Goal: Task Accomplishment & Management: Use online tool/utility

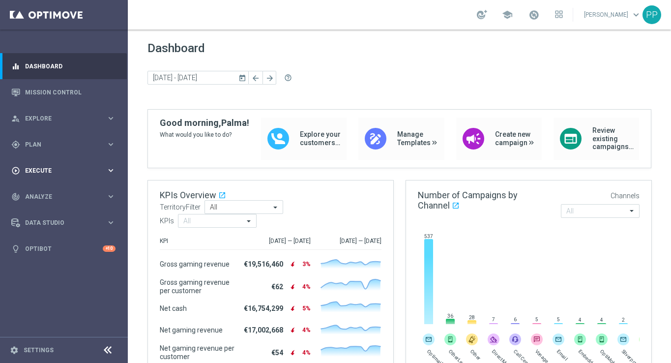
click at [42, 169] on span "Execute" at bounding box center [65, 171] width 81 height 6
click at [32, 149] on div "gps_fixed Plan keyboard_arrow_right" at bounding box center [63, 144] width 127 height 26
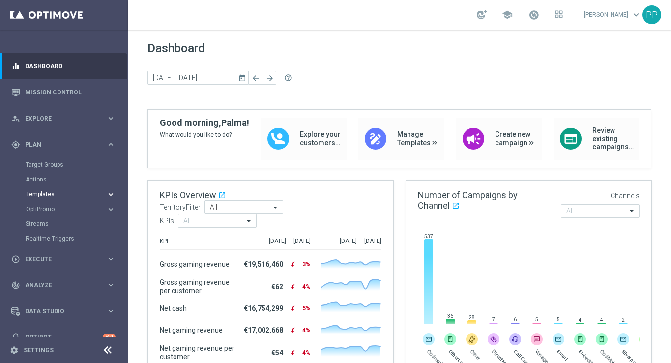
click at [36, 194] on span "Templates" at bounding box center [61, 194] width 70 height 6
click at [34, 210] on link "Optimail" at bounding box center [66, 209] width 72 height 8
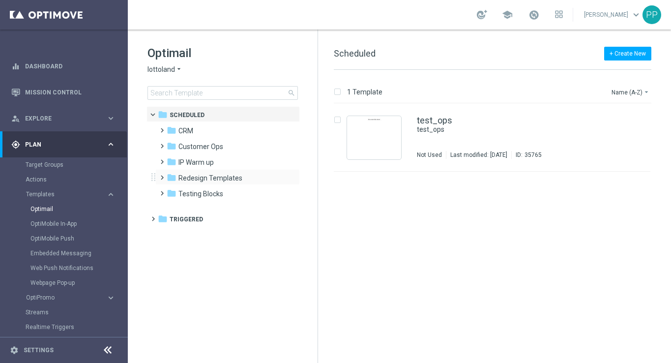
click at [161, 175] on span at bounding box center [160, 173] width 4 height 4
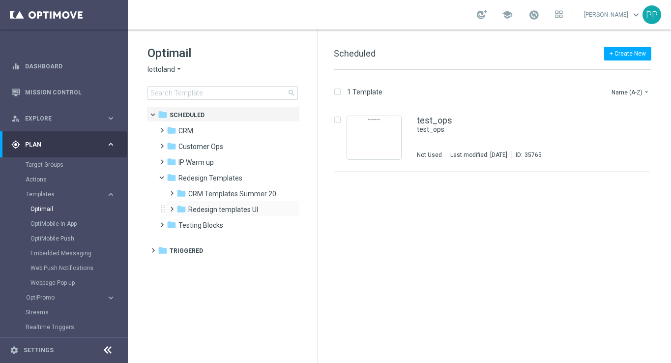
click at [172, 206] on span at bounding box center [170, 205] width 4 height 4
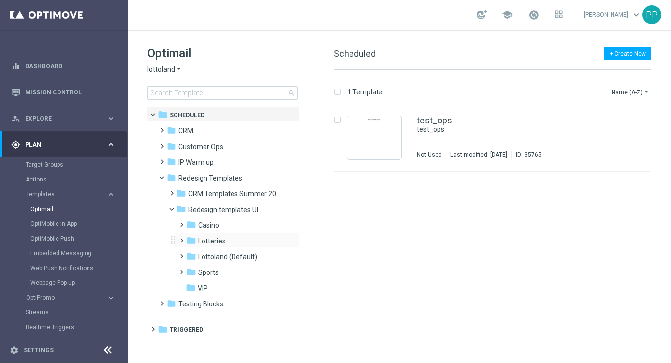
click at [182, 238] on span at bounding box center [179, 236] width 4 height 4
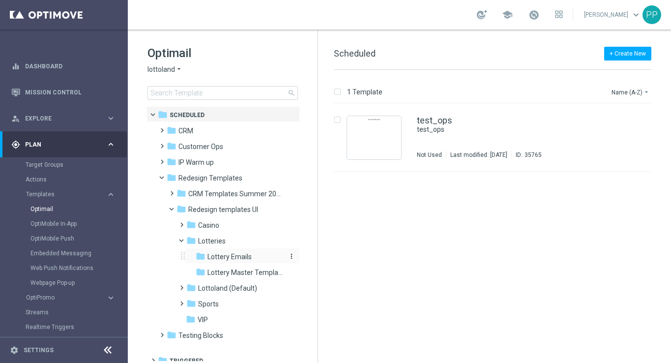
click at [221, 259] on span "Lottery Emails" at bounding box center [229, 256] width 44 height 9
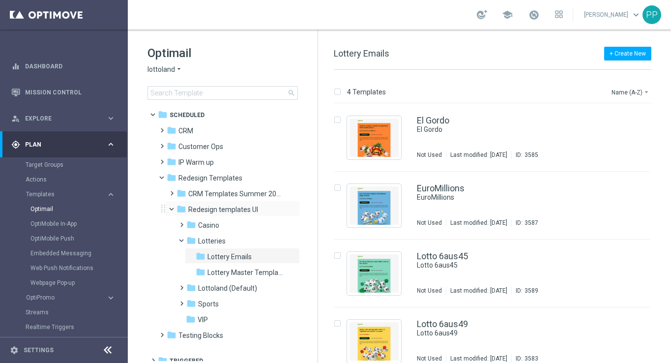
click at [174, 206] on span at bounding box center [176, 206] width 4 height 4
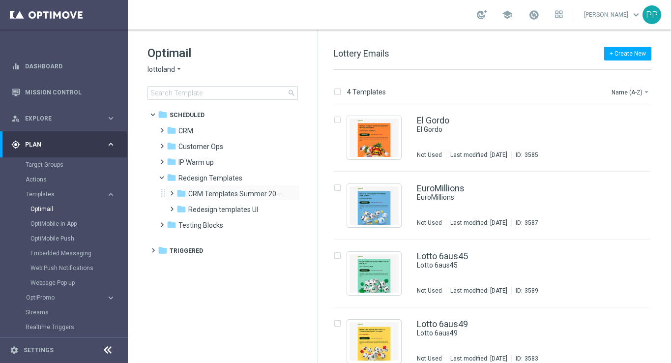
click at [172, 191] on span at bounding box center [170, 189] width 4 height 4
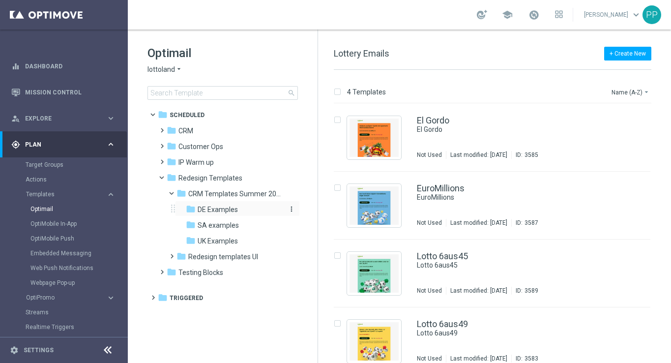
click at [211, 205] on span "DE Examples" at bounding box center [218, 209] width 40 height 9
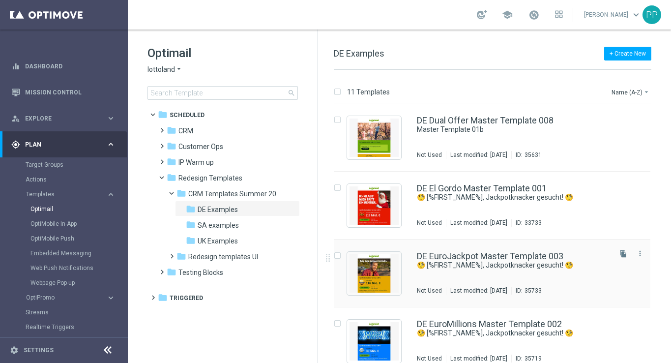
click at [339, 256] on input "Press SPACE to select this row." at bounding box center [337, 257] width 6 height 6
checkbox input "true"
click at [495, 91] on p "Duplicate" at bounding box center [498, 92] width 27 height 8
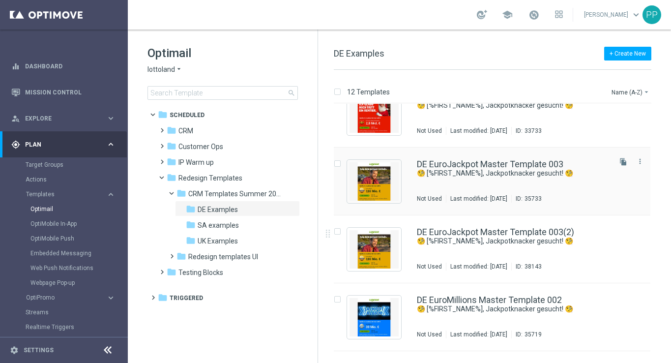
scroll to position [94, 0]
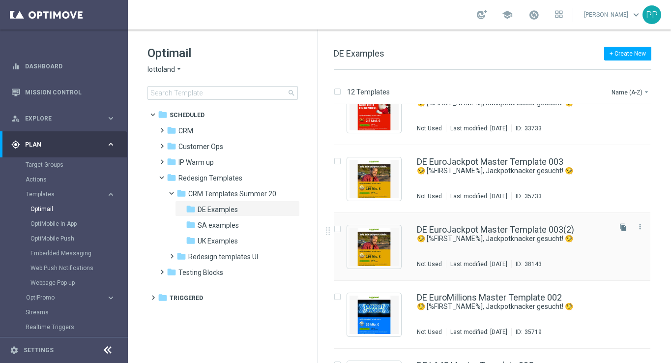
click at [339, 230] on input "Press SPACE to select this row." at bounding box center [337, 230] width 6 height 6
checkbox input "true"
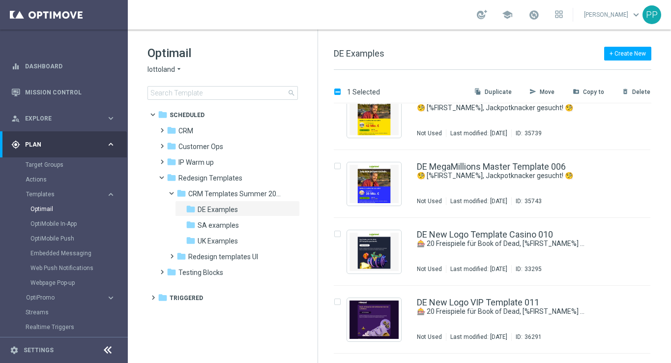
scroll to position [429, 0]
click at [337, 233] on input "Press SPACE to select this row." at bounding box center [337, 235] width 6 height 6
checkbox input "true"
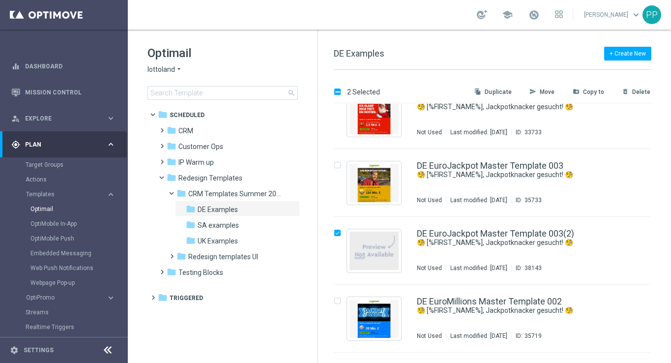
scroll to position [85, 0]
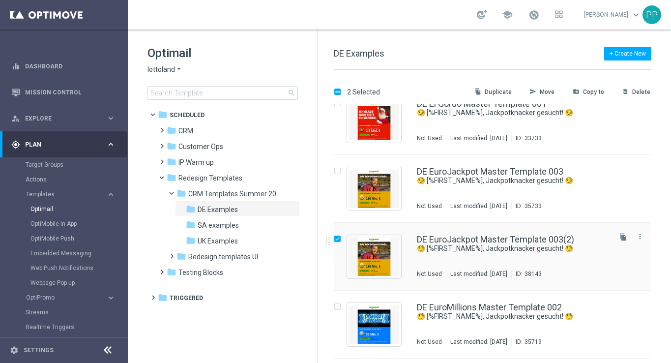
click at [339, 239] on input "Press SPACE to select this row." at bounding box center [337, 240] width 6 height 6
checkbox input "false"
click at [499, 94] on p "Duplicate" at bounding box center [498, 92] width 27 height 8
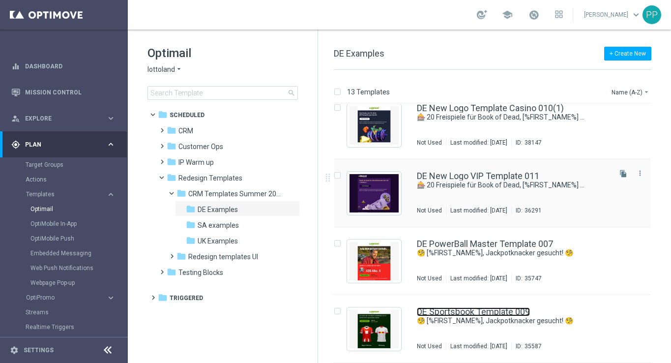
scroll to position [605, 0]
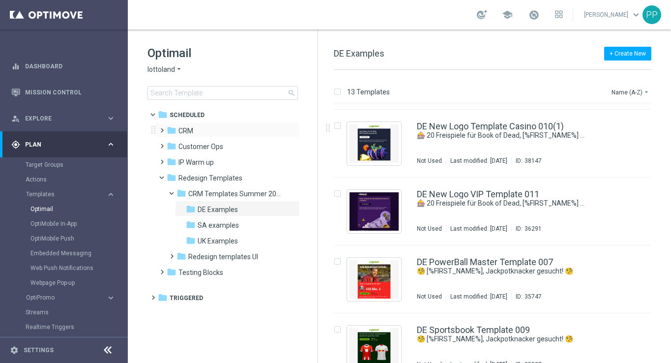
click at [162, 128] on span at bounding box center [160, 126] width 4 height 4
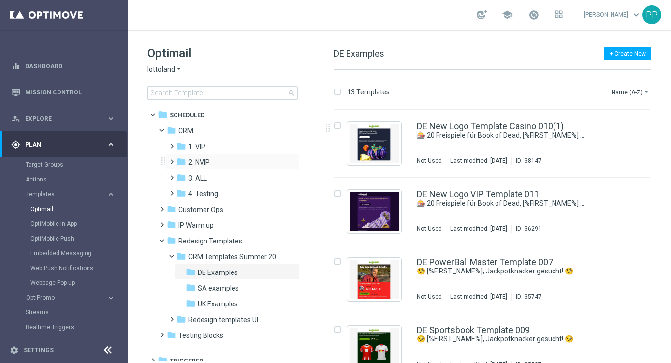
click at [171, 159] on span at bounding box center [170, 157] width 4 height 4
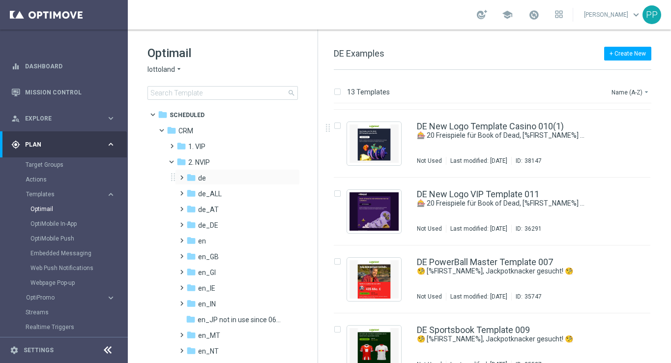
click at [182, 175] on span at bounding box center [179, 173] width 4 height 4
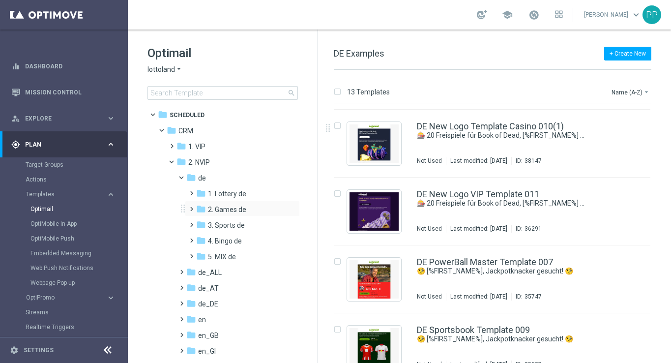
click at [192, 206] on span at bounding box center [189, 205] width 4 height 4
click at [233, 238] on span "TAC GM de" at bounding box center [235, 240] width 34 height 9
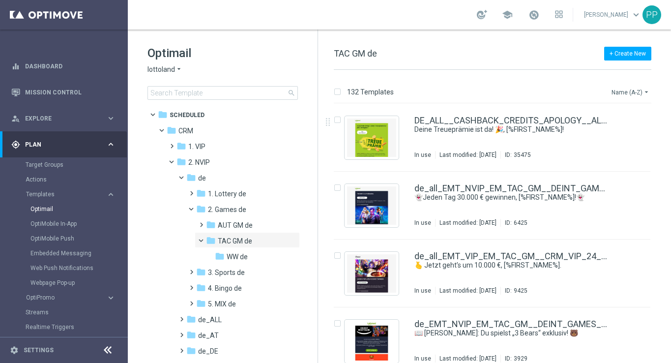
click at [645, 89] on icon "arrow_drop_down" at bounding box center [646, 92] width 8 height 8
click at [545, 78] on div "132 Templates Name (A-Z) arrow_drop_down Drag here to set row groups Drag here …" at bounding box center [494, 216] width 353 height 293
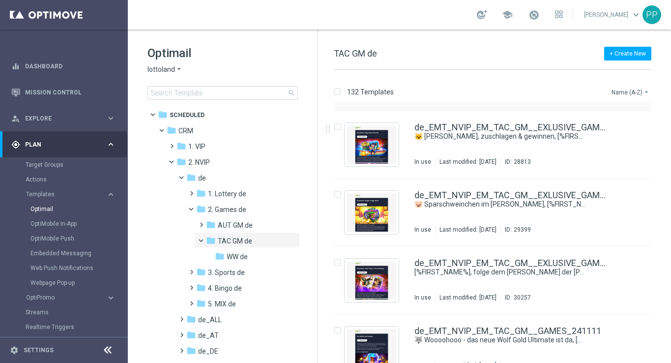
scroll to position [1453, 0]
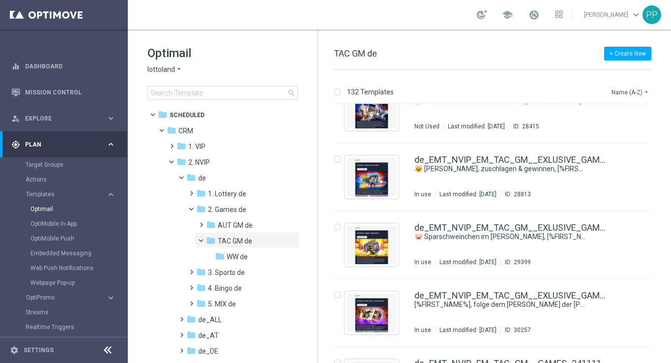
click at [637, 89] on button "Name (A-Z) arrow_drop_down" at bounding box center [630, 92] width 41 height 12
click at [614, 130] on div "Date Modified (Newest)" at bounding box center [612, 136] width 79 height 14
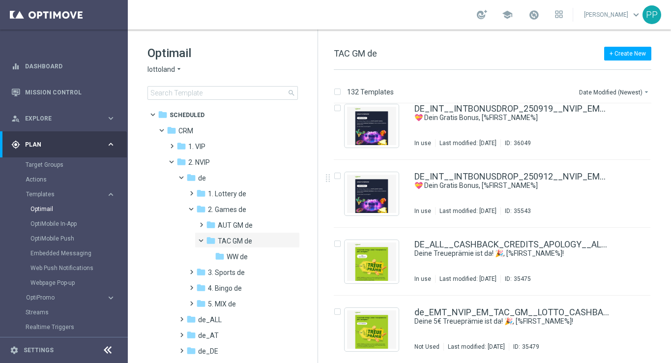
scroll to position [692, 0]
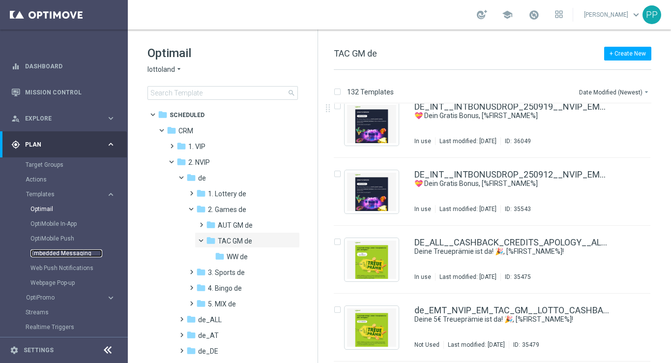
click at [61, 254] on link "Embedded Messaging" at bounding box center [66, 253] width 72 height 8
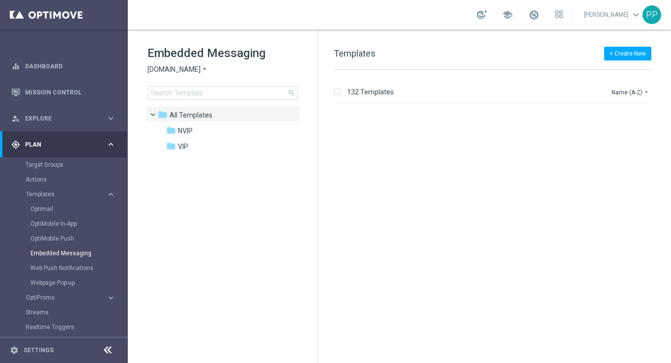
click at [194, 69] on span "Sorteonline.bet.br" at bounding box center [173, 69] width 53 height 9
click at [185, 101] on div "Lottoland" at bounding box center [185, 104] width 74 height 12
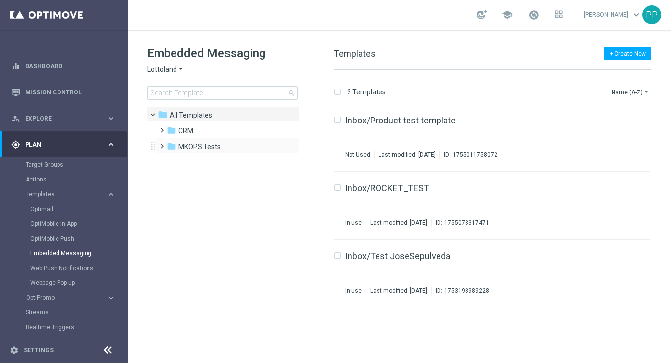
click at [162, 144] on span at bounding box center [160, 142] width 4 height 4
click at [162, 128] on span at bounding box center [160, 126] width 4 height 4
click at [172, 159] on span at bounding box center [170, 157] width 4 height 4
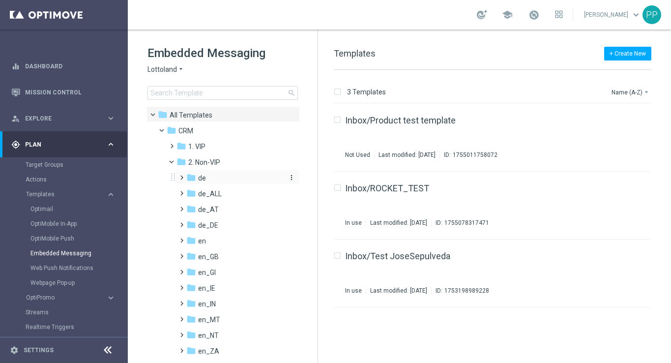
click at [205, 180] on span "de" at bounding box center [202, 178] width 8 height 9
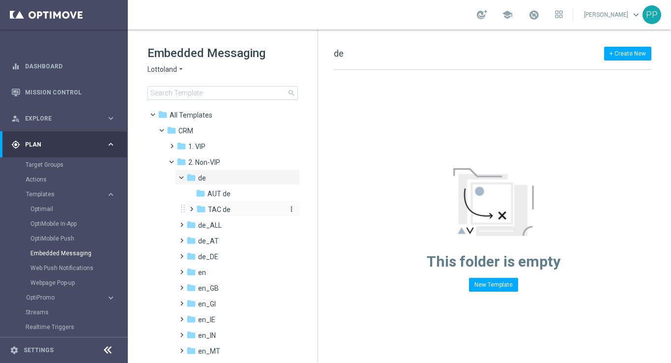
click at [216, 205] on span "TAC de" at bounding box center [219, 209] width 23 height 9
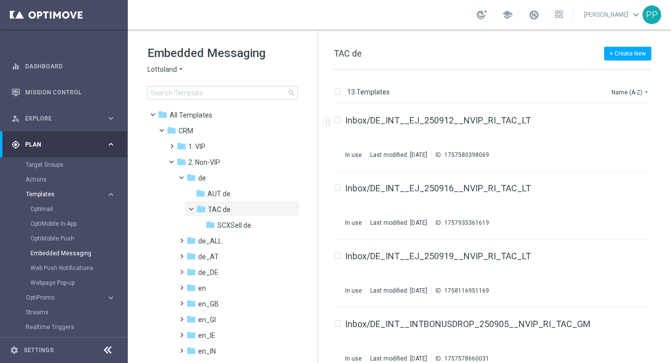
click at [44, 194] on span "Templates" at bounding box center [61, 194] width 70 height 6
click at [38, 195] on span "Templates" at bounding box center [61, 194] width 70 height 6
click at [38, 208] on link "Optimail" at bounding box center [66, 209] width 72 height 8
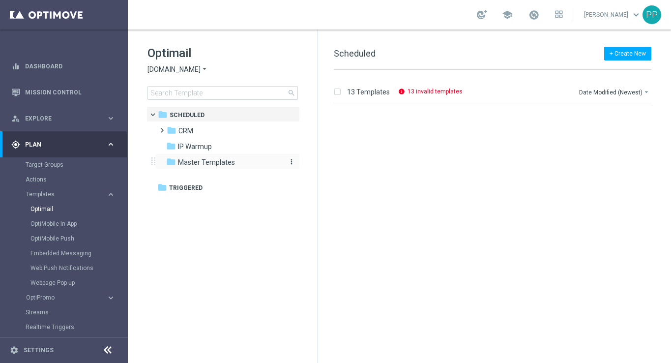
click at [178, 163] on span "Master Templates" at bounding box center [206, 162] width 57 height 9
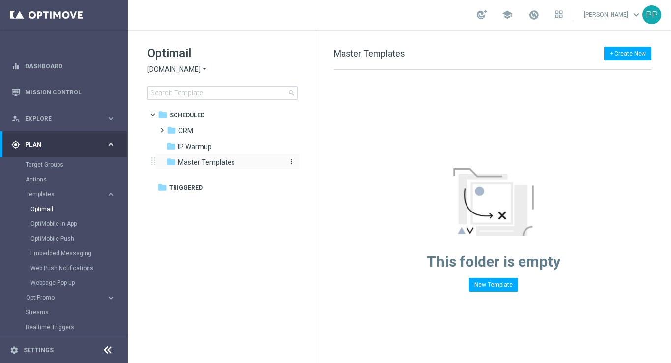
click at [203, 162] on span "Master Templates" at bounding box center [206, 162] width 57 height 9
click at [39, 208] on link "Optimail" at bounding box center [66, 209] width 72 height 8
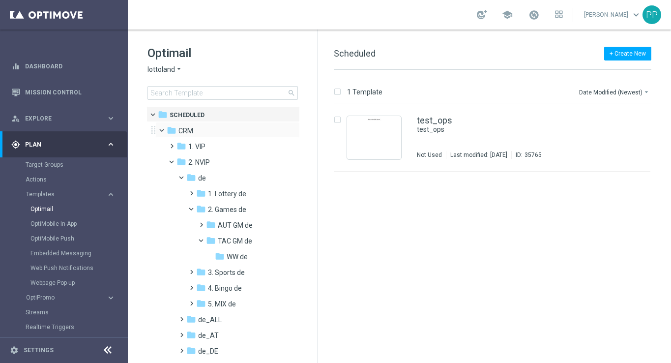
click at [164, 130] on span at bounding box center [166, 128] width 4 height 4
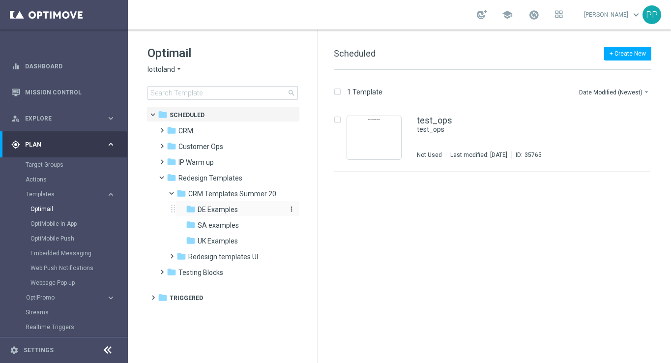
click at [208, 211] on span "DE Examples" at bounding box center [218, 209] width 40 height 9
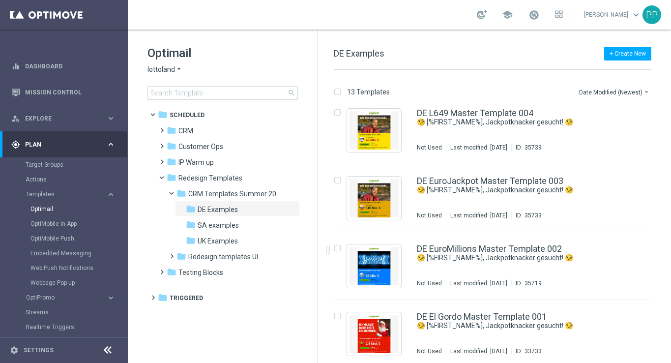
scroll to position [623, 0]
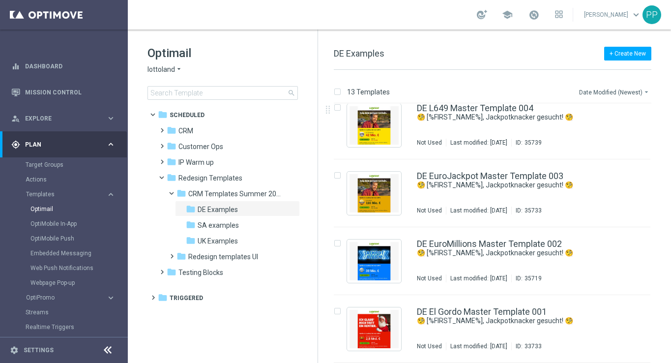
click at [603, 94] on button "Date Modified (Newest) arrow_drop_down" at bounding box center [614, 92] width 73 height 12
click at [601, 105] on span "Name (A-Z)" at bounding box center [597, 108] width 32 height 7
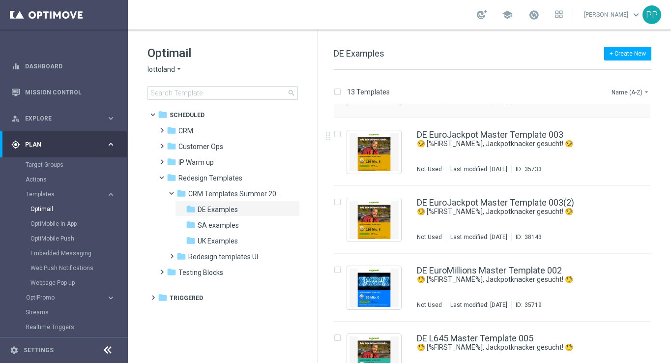
scroll to position [152, 0]
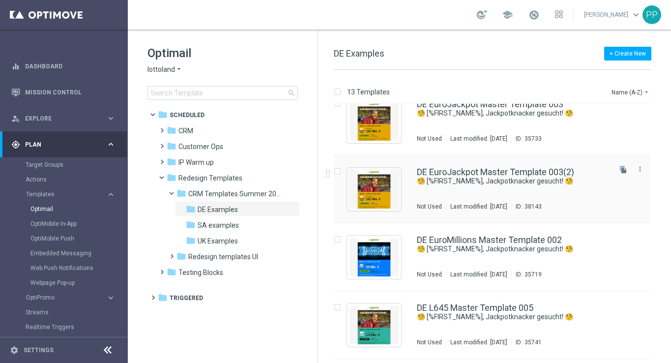
click at [338, 171] on input "Press SPACE to select this row." at bounding box center [337, 173] width 6 height 6
checkbox input "true"
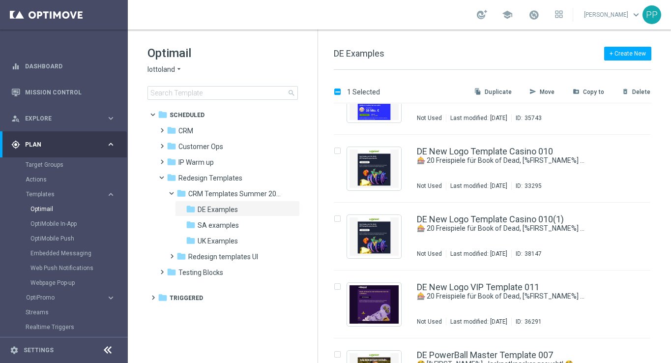
scroll to position [520, 0]
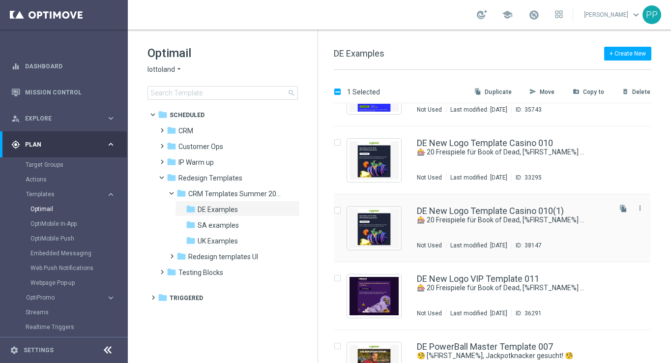
click at [337, 211] on input "Press SPACE to select this row." at bounding box center [337, 211] width 6 height 6
checkbox input "true"
click at [633, 93] on p "Delete" at bounding box center [641, 92] width 18 height 8
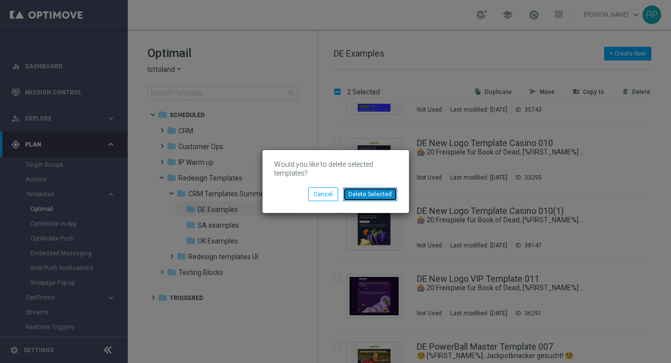
click at [379, 195] on button "Delete Selected" at bounding box center [370, 194] width 54 height 14
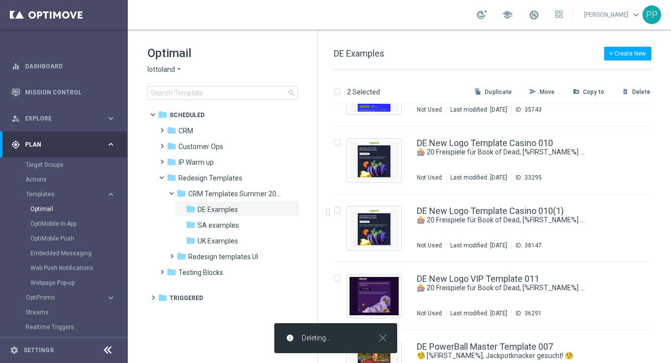
checkbox input "false"
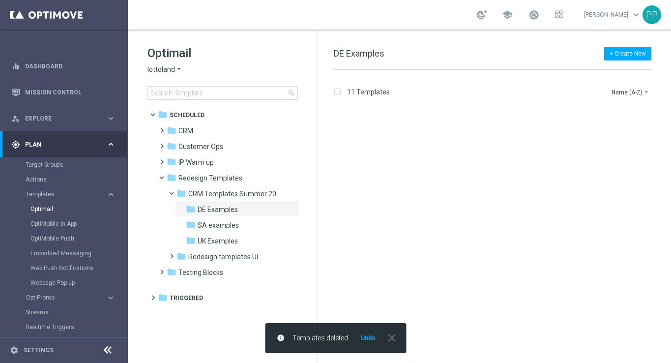
scroll to position [0, 0]
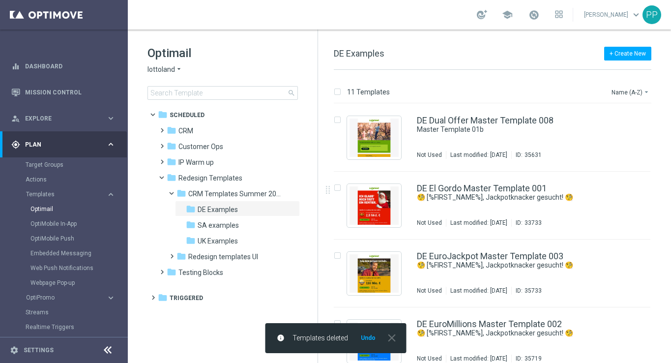
click at [248, 52] on h1 "Optimail" at bounding box center [222, 53] width 150 height 16
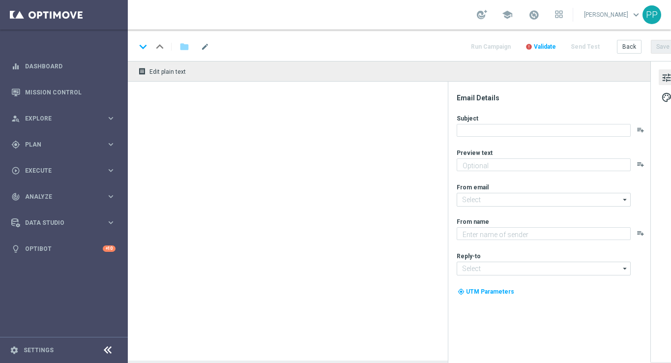
type textarea "Heute 30 % [DEMOGRAPHIC_DATA] auf dein Los"
type input "[EMAIL_ADDRESS][DOMAIN_NAME]"
type textarea "Lottoland"
type input "[EMAIL_ADDRESS][DOMAIN_NAME]"
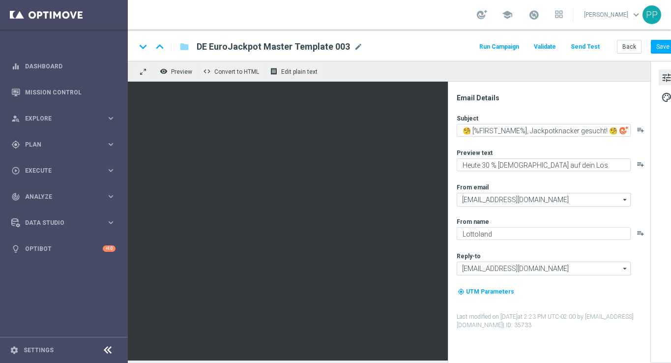
click at [443, 51] on div "keyboard_arrow_down keyboard_arrow_up folder DE EuroJackpot Master Template 003…" at bounding box center [405, 46] width 539 height 13
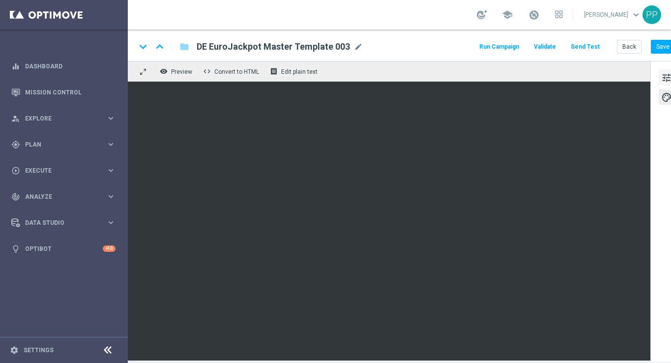
click at [663, 80] on span "tune" at bounding box center [666, 77] width 11 height 13
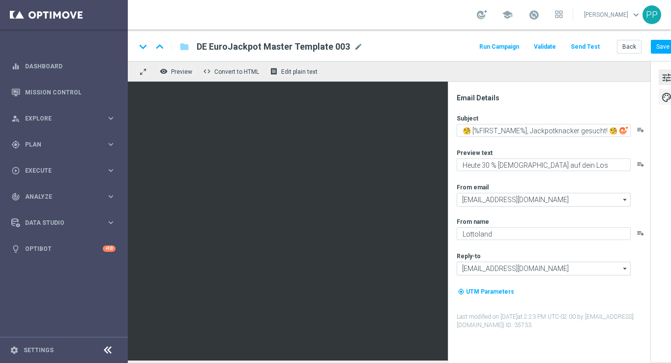
click at [665, 95] on span "palette" at bounding box center [666, 97] width 11 height 13
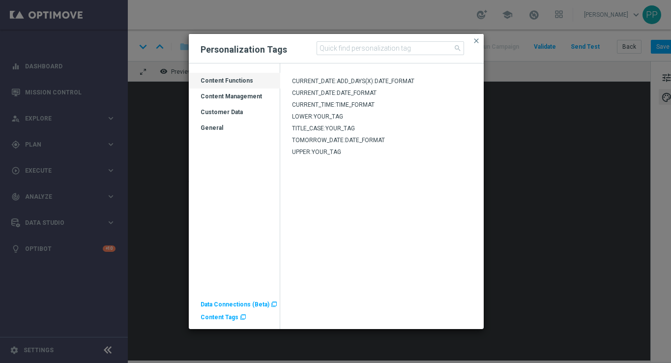
click at [218, 316] on span "Content Tags" at bounding box center [220, 317] width 38 height 7
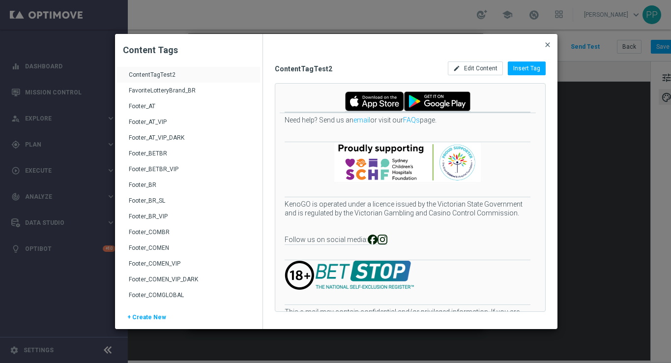
click at [548, 44] on span "close" at bounding box center [548, 45] width 8 height 8
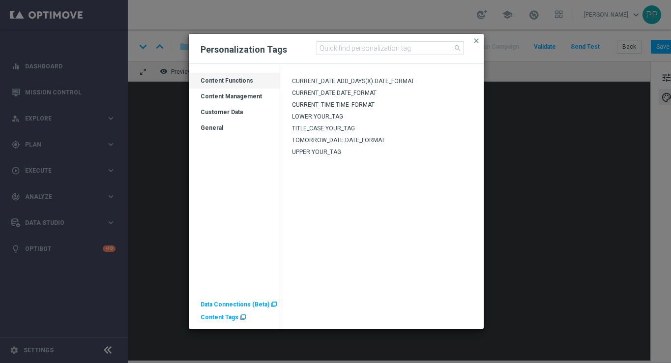
click at [212, 127] on div "General" at bounding box center [234, 132] width 91 height 16
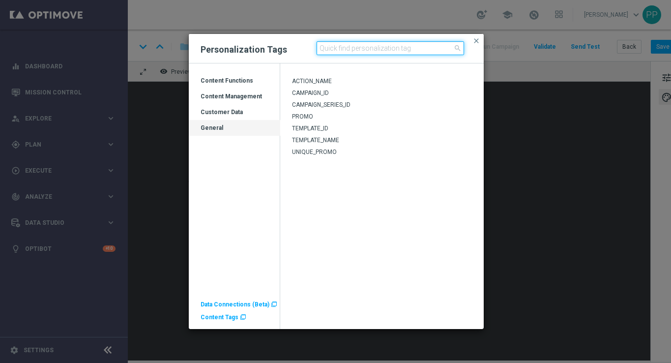
click at [356, 48] on input at bounding box center [390, 48] width 147 height 14
type input "euro"
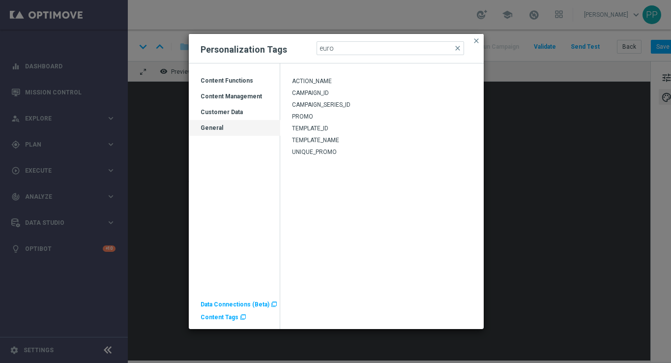
click at [240, 238] on ag-grid-angular "Drag here to set row groups Drag here to set column labels Category Content Fun…" at bounding box center [234, 200] width 91 height 257
click at [214, 83] on div "Content Functions" at bounding box center [234, 85] width 91 height 16
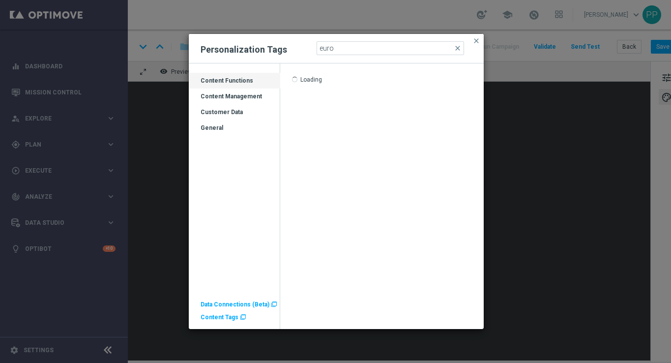
click at [214, 82] on div "Content Functions" at bounding box center [234, 85] width 91 height 16
click at [230, 319] on span "Content Tags" at bounding box center [220, 317] width 38 height 7
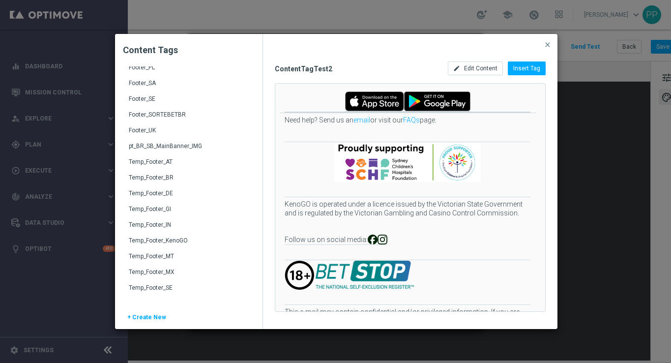
scroll to position [615, 0]
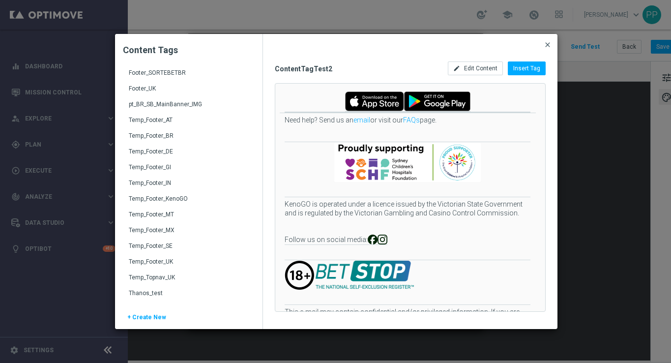
click at [547, 44] on span "close" at bounding box center [548, 45] width 8 height 8
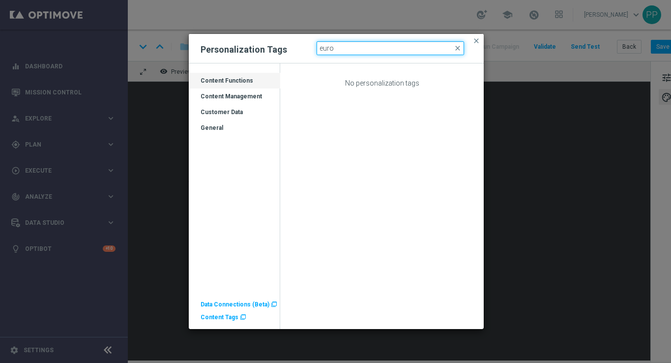
drag, startPoint x: 343, startPoint y: 46, endPoint x: 298, endPoint y: 45, distance: 44.3
click at [298, 45] on div "Personalization Tags euro close close" at bounding box center [336, 48] width 295 height 29
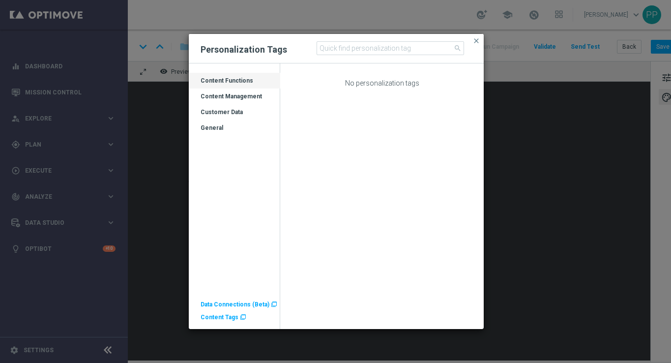
click at [230, 116] on div "Customer Data" at bounding box center [234, 116] width 91 height 16
click at [228, 113] on div "Customer Data" at bounding box center [234, 116] width 91 height 16
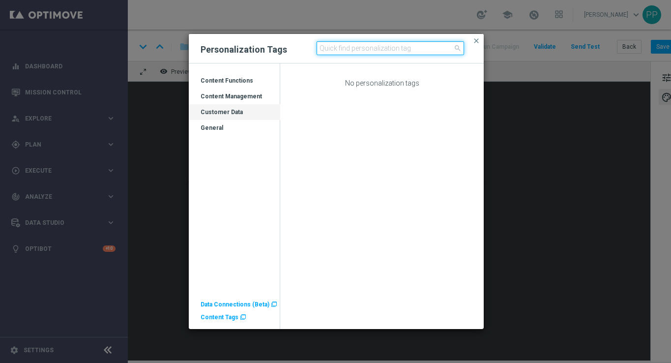
click at [335, 48] on input at bounding box center [390, 48] width 147 height 14
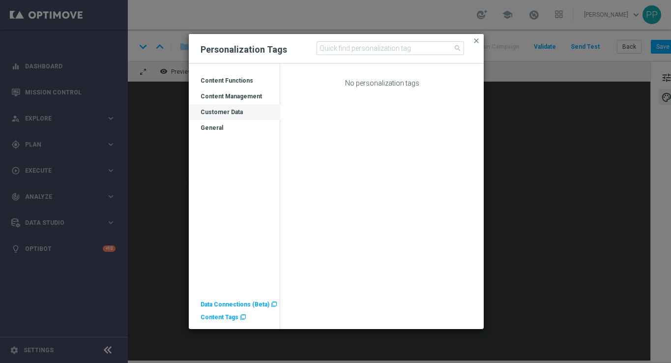
click at [226, 111] on div "Customer Data" at bounding box center [234, 116] width 91 height 16
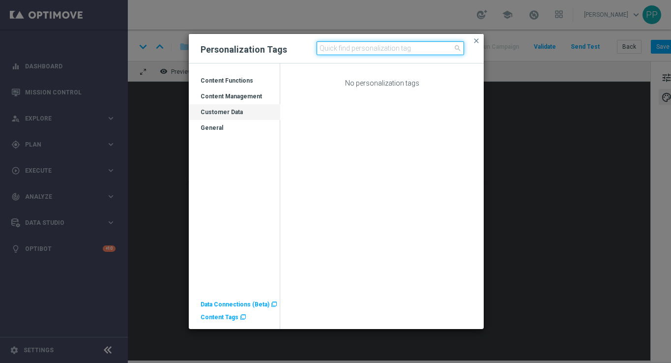
click at [345, 46] on input at bounding box center [390, 48] width 147 height 14
type input "eur"
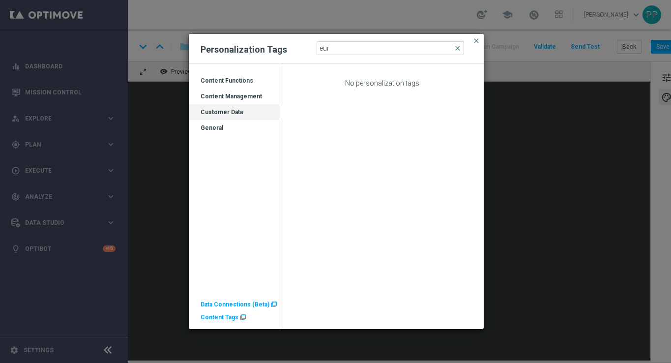
click at [236, 92] on div "Content Management" at bounding box center [234, 100] width 91 height 16
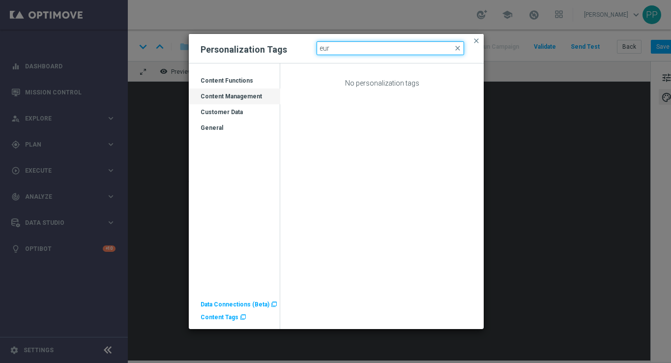
click at [354, 48] on input "eur" at bounding box center [390, 48] width 147 height 14
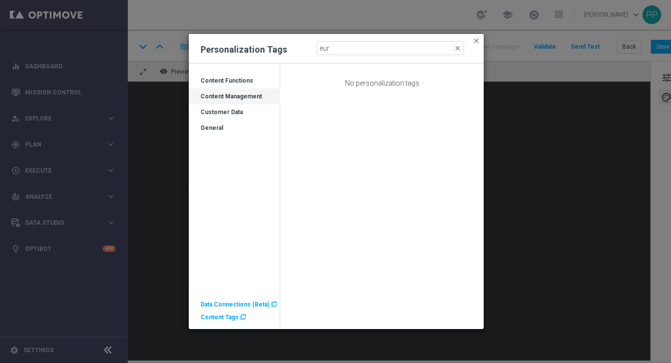
click at [232, 81] on div "Content Functions" at bounding box center [234, 85] width 91 height 16
click at [211, 80] on div "Content Functions" at bounding box center [234, 85] width 91 height 16
click at [216, 81] on div "Content Functions" at bounding box center [234, 85] width 91 height 16
click at [221, 84] on div "Content Functions" at bounding box center [234, 85] width 91 height 16
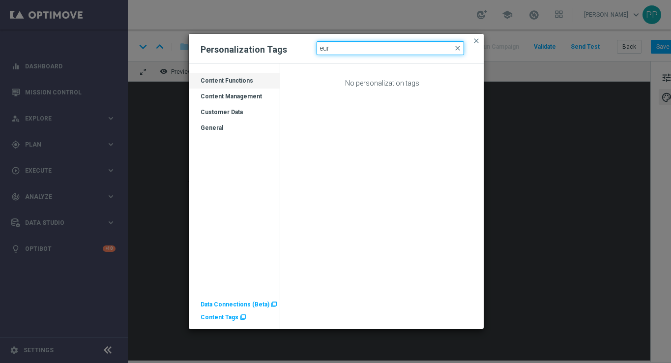
drag, startPoint x: 344, startPoint y: 47, endPoint x: 320, endPoint y: 46, distance: 24.1
click at [320, 46] on input "eur" at bounding box center [390, 48] width 147 height 14
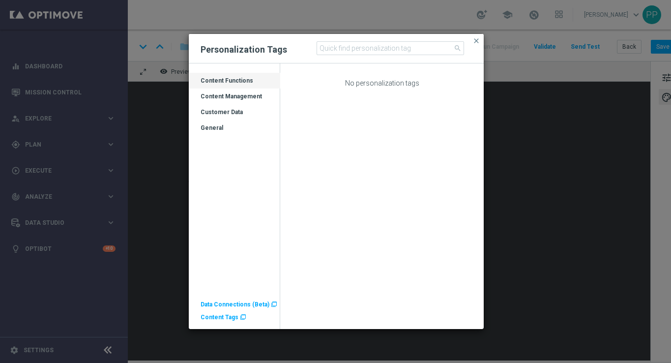
click at [213, 127] on div "General" at bounding box center [234, 132] width 91 height 16
click at [217, 84] on div "Content Functions" at bounding box center [234, 85] width 91 height 16
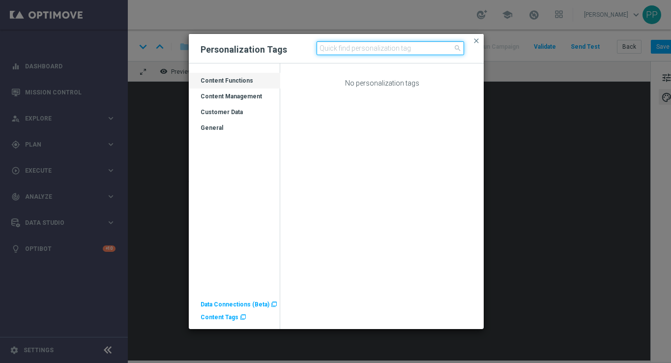
click at [350, 49] on input at bounding box center [390, 48] width 147 height 14
type input "e"
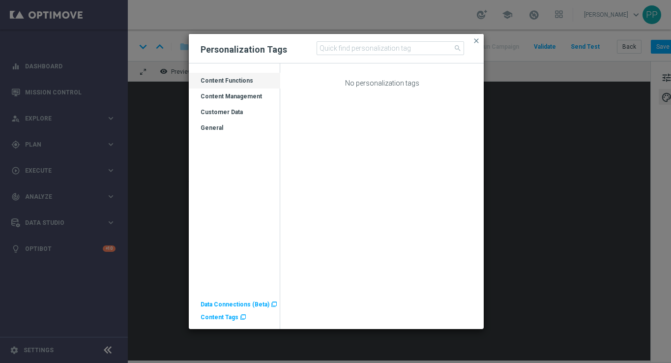
click at [230, 100] on div "Content Management" at bounding box center [234, 100] width 91 height 16
click at [220, 99] on div "Content Management" at bounding box center [234, 100] width 91 height 16
click at [477, 38] on span "close" at bounding box center [476, 41] width 8 height 8
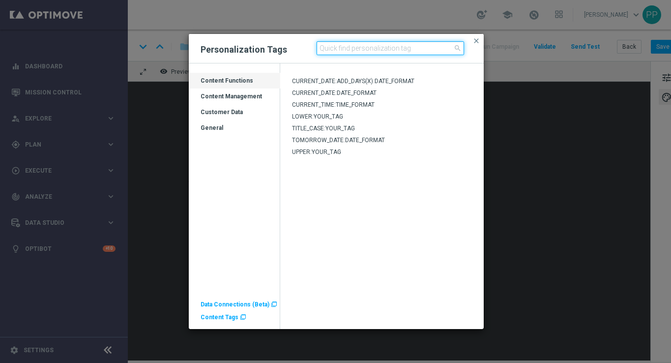
click at [339, 49] on input at bounding box center [390, 48] width 147 height 14
type input "e"
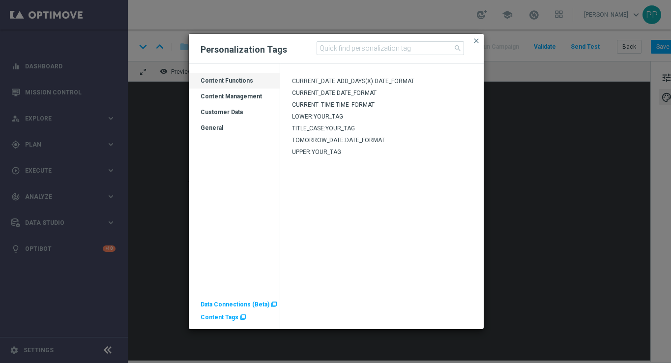
click at [218, 304] on span "Data Connections (Beta)" at bounding box center [235, 304] width 69 height 7
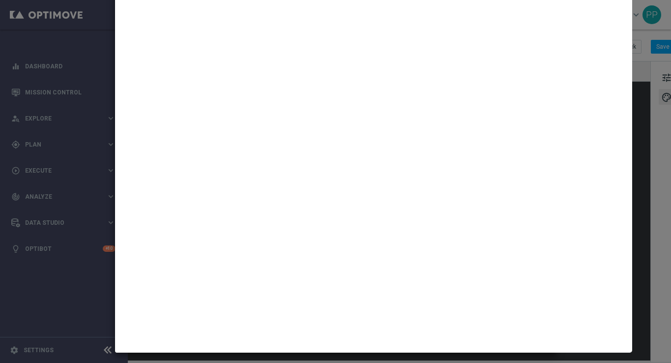
scroll to position [0, 0]
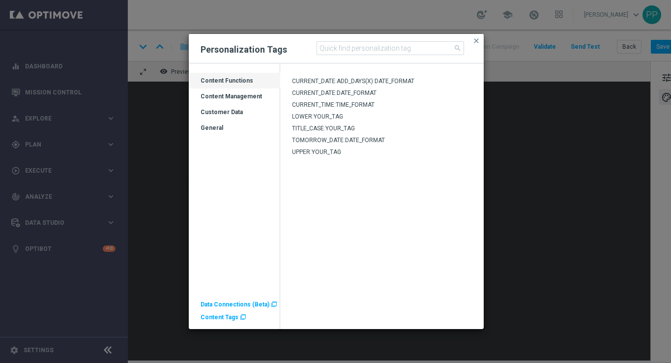
click at [215, 111] on div "Customer Data" at bounding box center [234, 116] width 91 height 16
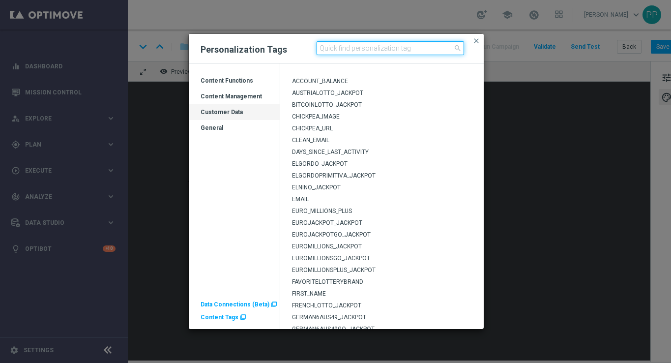
click at [360, 48] on input at bounding box center [390, 48] width 147 height 14
type input "euro"
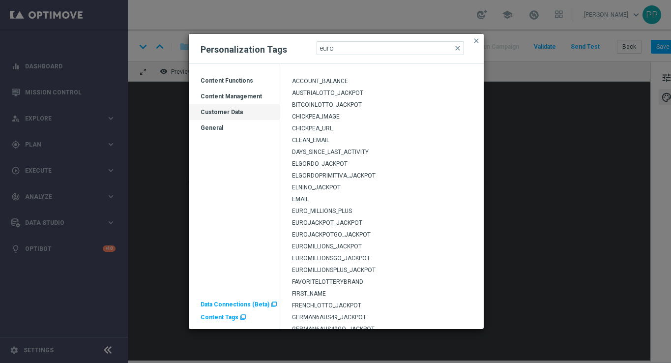
click at [323, 222] on span "EUROJACKPOT_JACKPOT" at bounding box center [327, 222] width 70 height 7
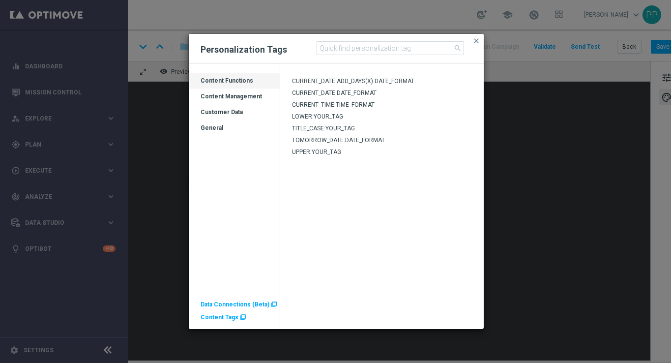
click at [226, 114] on div "Customer Data" at bounding box center [234, 116] width 91 height 16
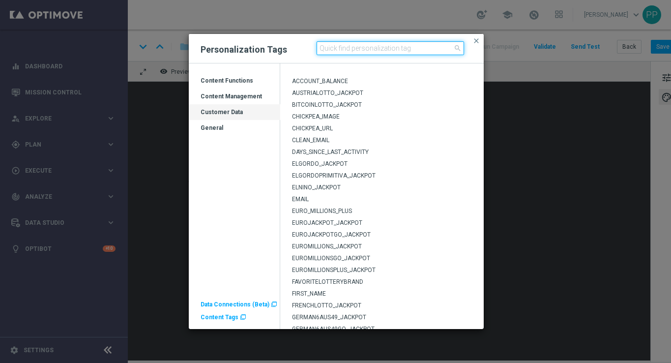
click at [338, 52] on input at bounding box center [390, 48] width 147 height 14
type input "firstn"
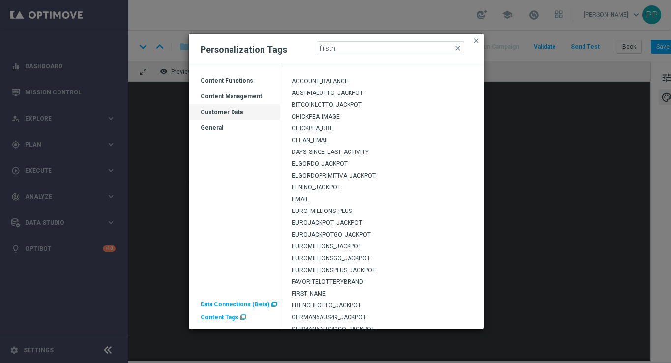
click at [306, 293] on span "FIRST_NAME" at bounding box center [309, 293] width 34 height 7
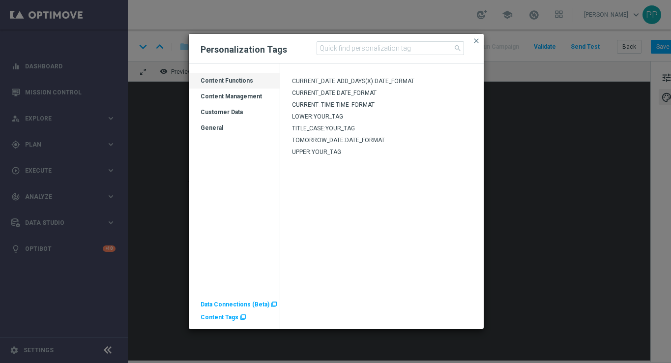
click at [223, 315] on span "Content Tags" at bounding box center [220, 317] width 38 height 7
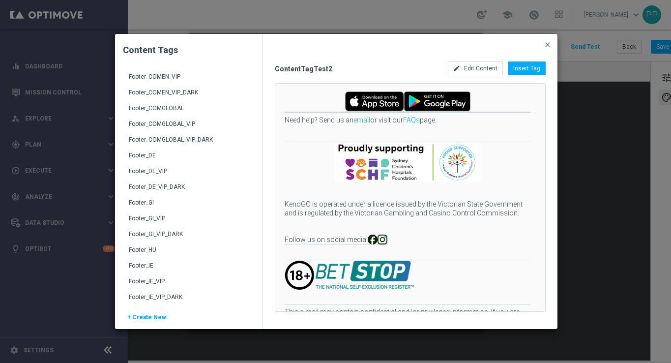
scroll to position [189, 0]
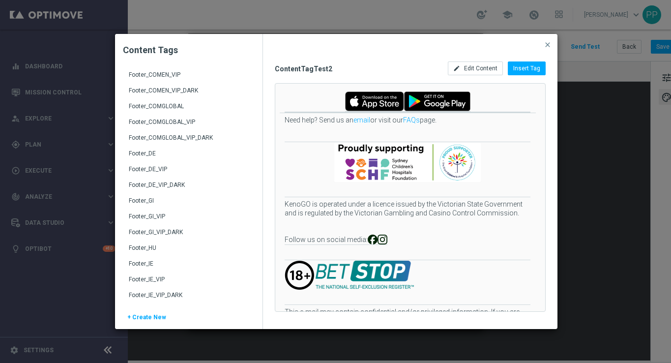
click at [148, 153] on div "Footer_DE" at bounding box center [190, 157] width 122 height 16
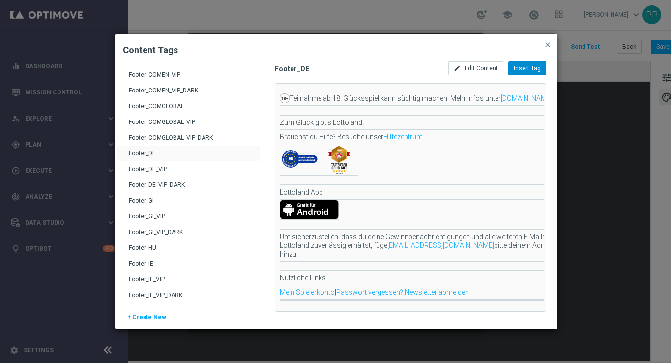
click at [527, 70] on span "Insert Tag" at bounding box center [527, 68] width 27 height 7
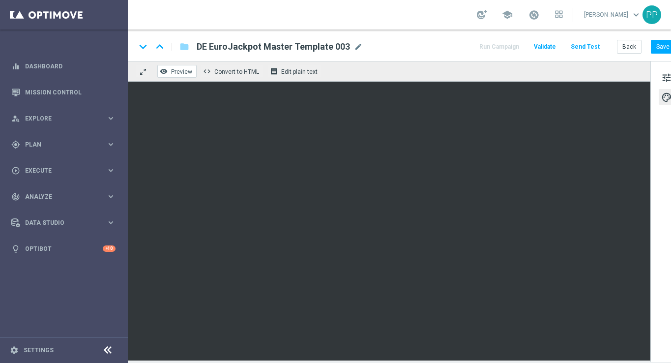
click at [177, 72] on span "Preview" at bounding box center [181, 71] width 21 height 7
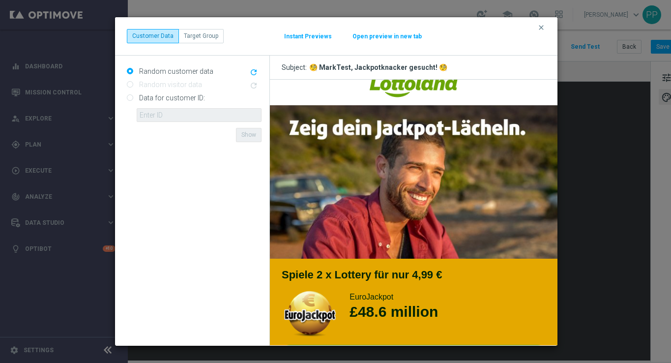
scroll to position [0, 0]
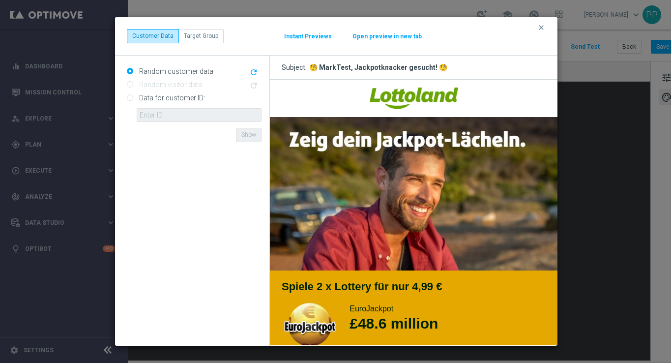
click at [131, 97] on input "Data for customer ID:" at bounding box center [130, 98] width 6 height 6
radio input "true"
click at [149, 115] on input "text" at bounding box center [199, 115] width 125 height 14
type input "16338944"
click at [248, 135] on button "Show" at bounding box center [249, 135] width 26 height 14
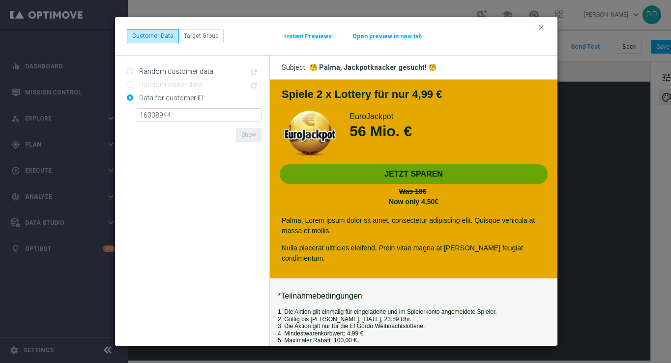
scroll to position [199, 0]
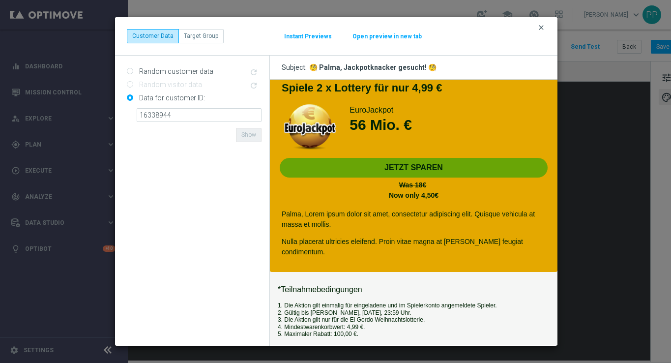
click at [542, 25] on icon "clear" at bounding box center [541, 28] width 8 height 8
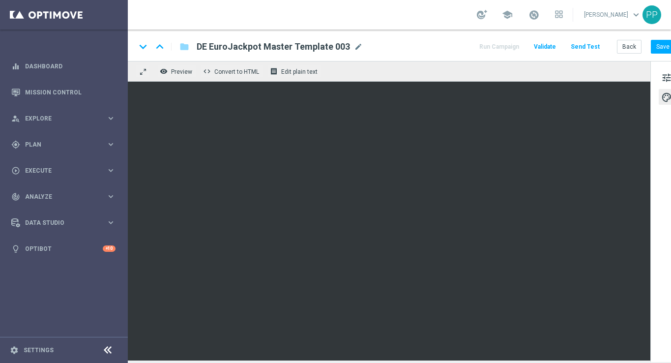
click at [590, 47] on button "Send Test" at bounding box center [585, 46] width 32 height 13
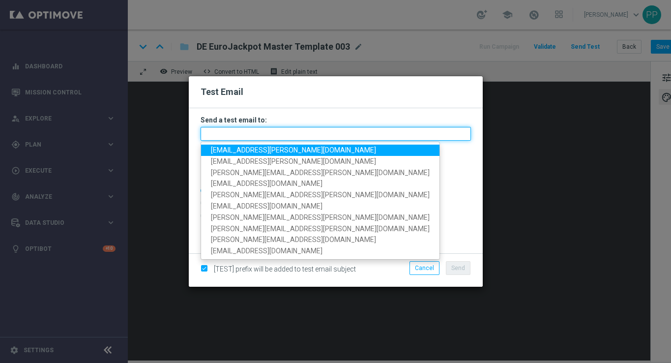
click at [299, 133] on input "text" at bounding box center [336, 134] width 270 height 14
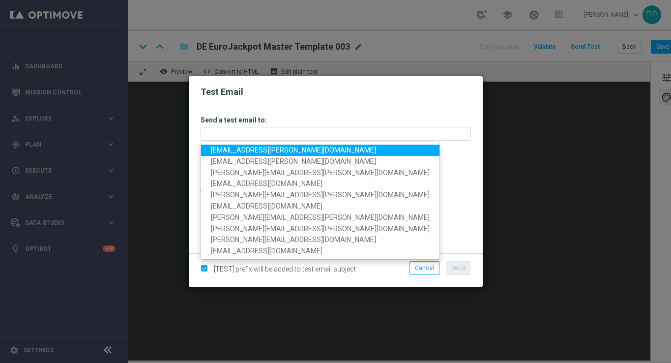
click at [266, 150] on span "palma.prieto@lottoland.com" at bounding box center [293, 150] width 165 height 8
type input "palma.prieto@lottoland.com"
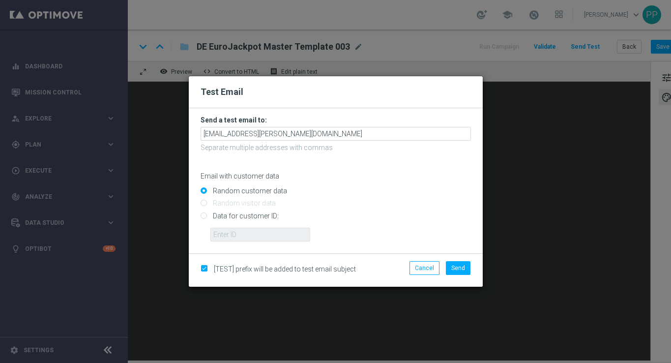
click at [204, 215] on input "Data for customer ID:" at bounding box center [336, 220] width 270 height 14
radio input "true"
click at [232, 231] on input "text" at bounding box center [260, 235] width 100 height 14
type input "16338944"
click at [348, 237] on div "16338944" at bounding box center [340, 230] width 275 height 21
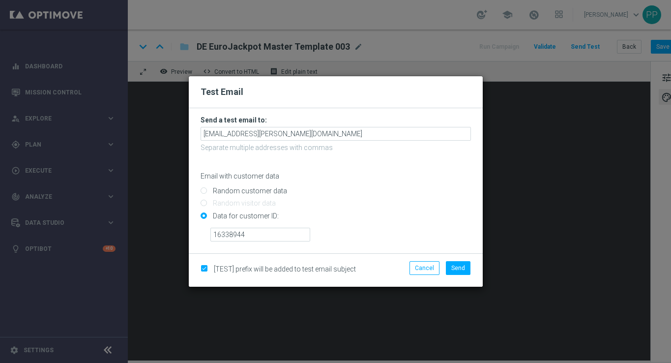
click at [463, 277] on div "Cancel Send" at bounding box center [430, 270] width 95 height 18
click at [460, 263] on button "Send" at bounding box center [458, 268] width 25 height 14
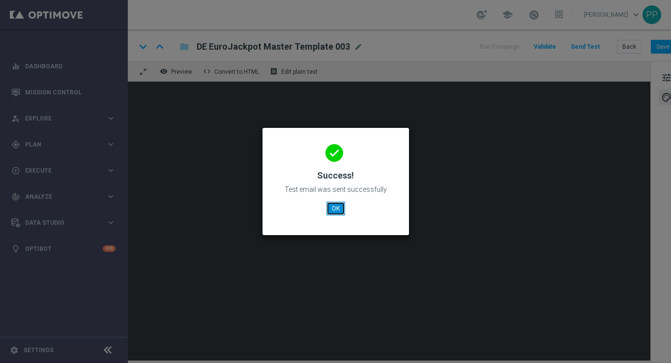
click at [334, 207] on button "OK" at bounding box center [335, 209] width 19 height 14
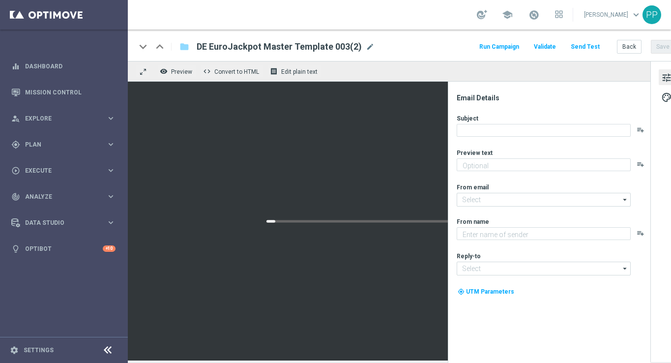
type textarea "Heute 30 % [DEMOGRAPHIC_DATA] auf dein Los"
type input "[EMAIL_ADDRESS][DOMAIN_NAME]"
type textarea "Lottoland"
type input "[EMAIL_ADDRESS][DOMAIN_NAME]"
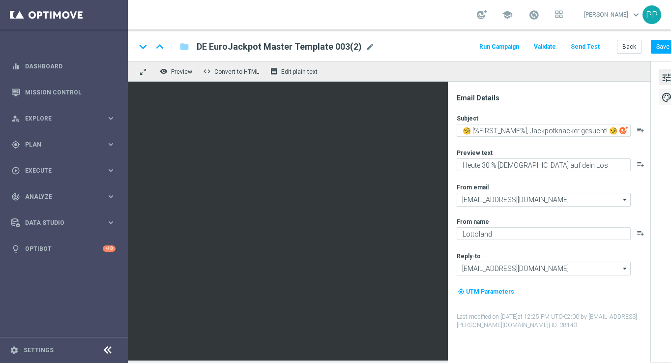
click at [663, 99] on span "palette" at bounding box center [666, 97] width 11 height 13
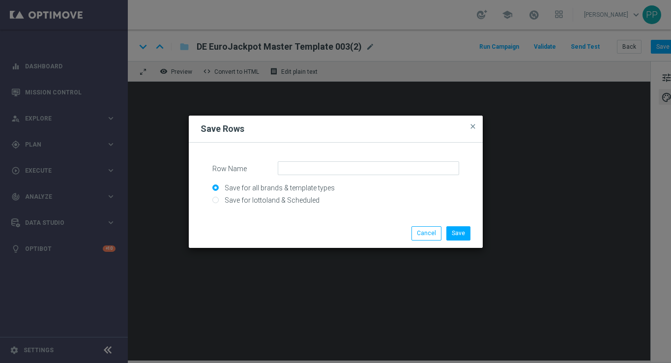
click at [350, 179] on div "Row Name Save for all brands & template types Save for lottoland & Scheduled" at bounding box center [335, 183] width 247 height 44
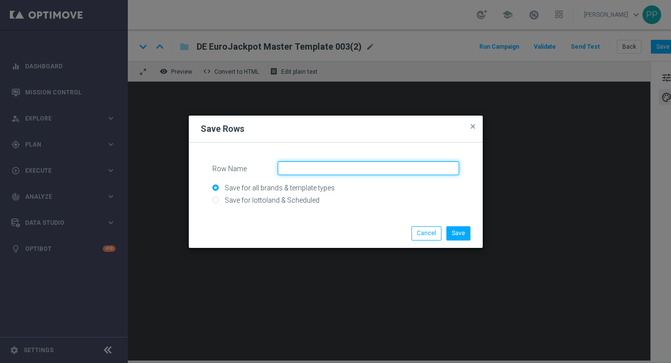
click at [349, 166] on input "Row Name" at bounding box center [368, 168] width 181 height 14
type input "DACH_logo_jp"
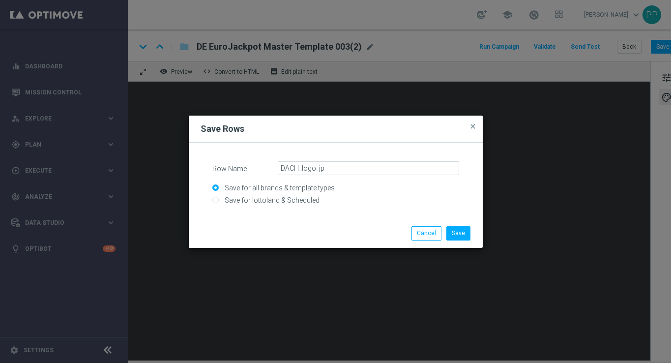
click at [217, 200] on input "Save for lottoland & Scheduled" at bounding box center [335, 205] width 247 height 14
radio input "true"
click at [455, 229] on button "Save" at bounding box center [458, 233] width 24 height 14
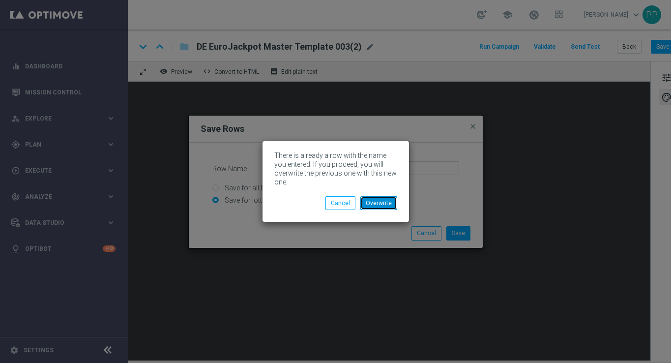
click at [387, 200] on button "Overwrite" at bounding box center [378, 203] width 37 height 14
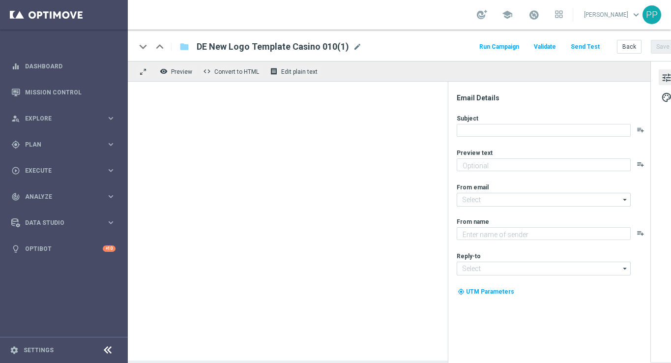
type textarea "Spiele Book of Dead heute gratis!"
type input "[EMAIL_ADDRESS][DOMAIN_NAME]"
type textarea "Lottoland"
type input "service@lottoland.com"
type textarea "Heute 30 % [DEMOGRAPHIC_DATA] auf dein Los"
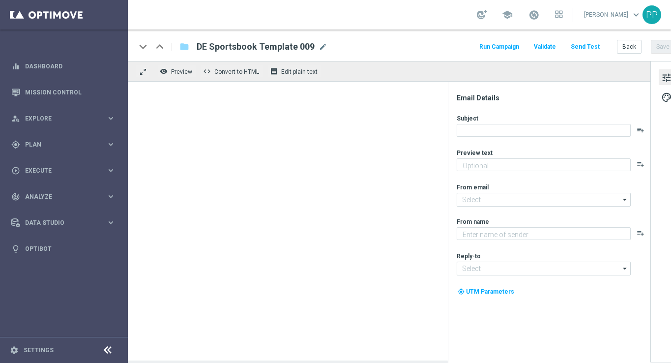
type input "[EMAIL_ADDRESS][DOMAIN_NAME]"
type textarea "Lottoland"
type input "[EMAIL_ADDRESS][DOMAIN_NAME]"
type textarea "Spiele Book of Dead heute gratis!"
type textarea "Lottoland"
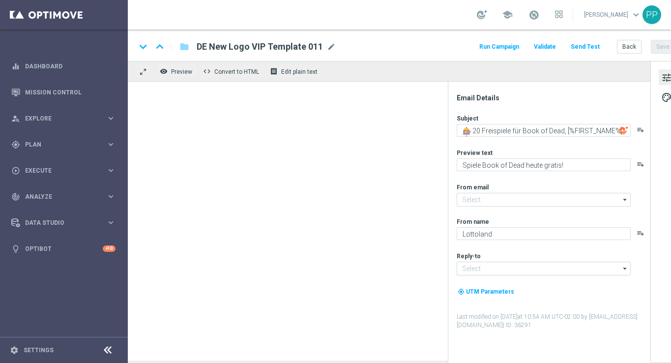
type input "[EMAIL_ADDRESS][DOMAIN_NAME]"
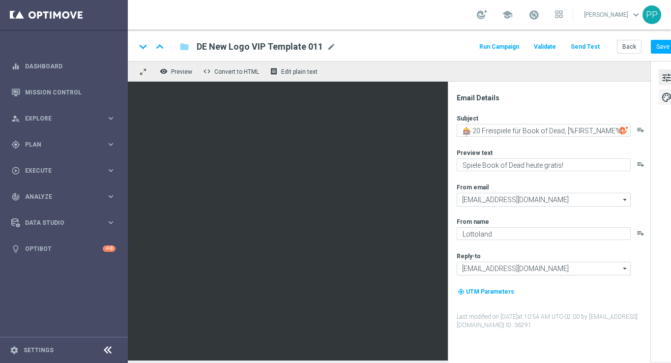
click at [666, 96] on span "palette" at bounding box center [666, 97] width 11 height 13
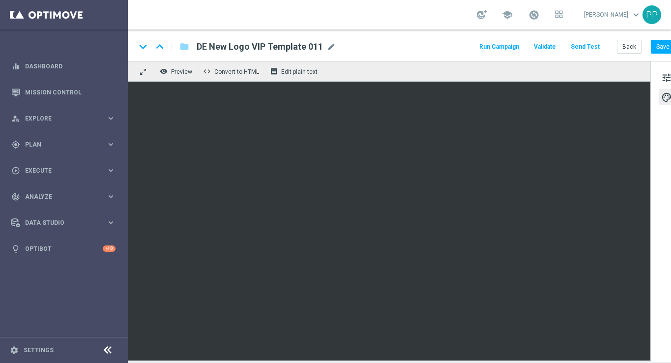
click at [665, 98] on span "palette" at bounding box center [666, 97] width 11 height 13
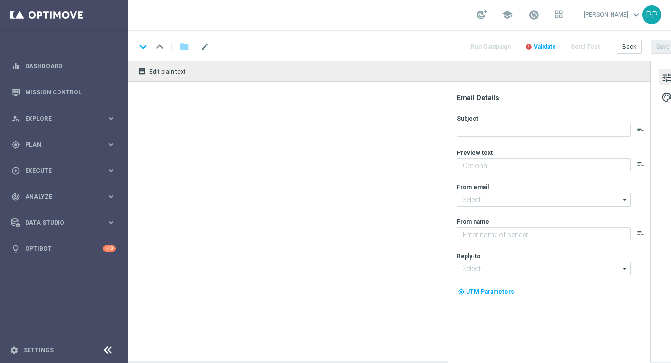
type textarea "Neu und exklusiv im Lottoland"
type textarea "Lottoland"
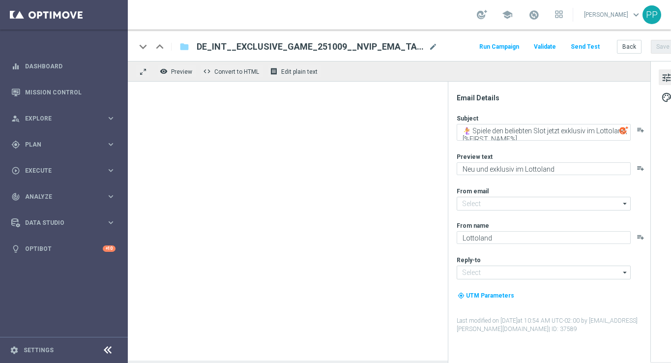
type input "[EMAIL_ADDRESS][DOMAIN_NAME]"
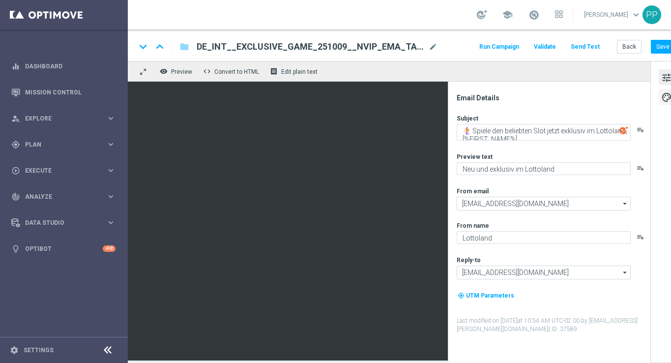
click at [664, 93] on span "palette" at bounding box center [666, 97] width 11 height 13
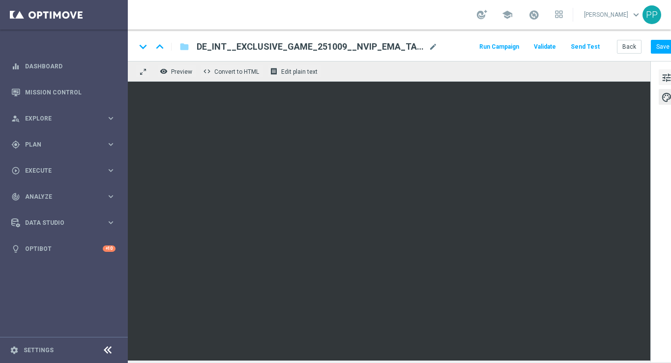
click at [668, 72] on span "tune" at bounding box center [666, 77] width 11 height 13
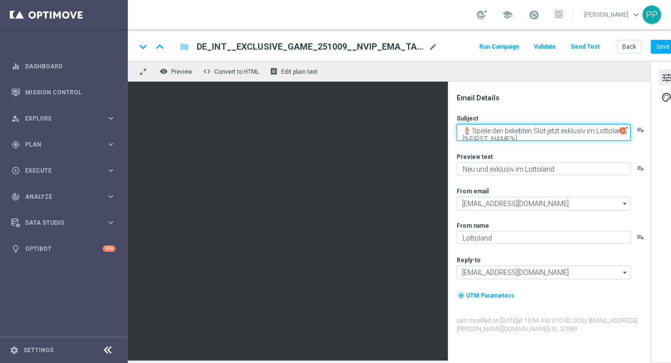
drag, startPoint x: 520, startPoint y: 137, endPoint x: 460, endPoint y: 137, distance: 60.5
click at [460, 137] on textarea "🧜‍♀️ Spiele den beliebten Slot jetzt exklusiv im Lottoland, [%FIRST_NAME%]" at bounding box center [544, 132] width 174 height 17
